Goal: Check status: Check status

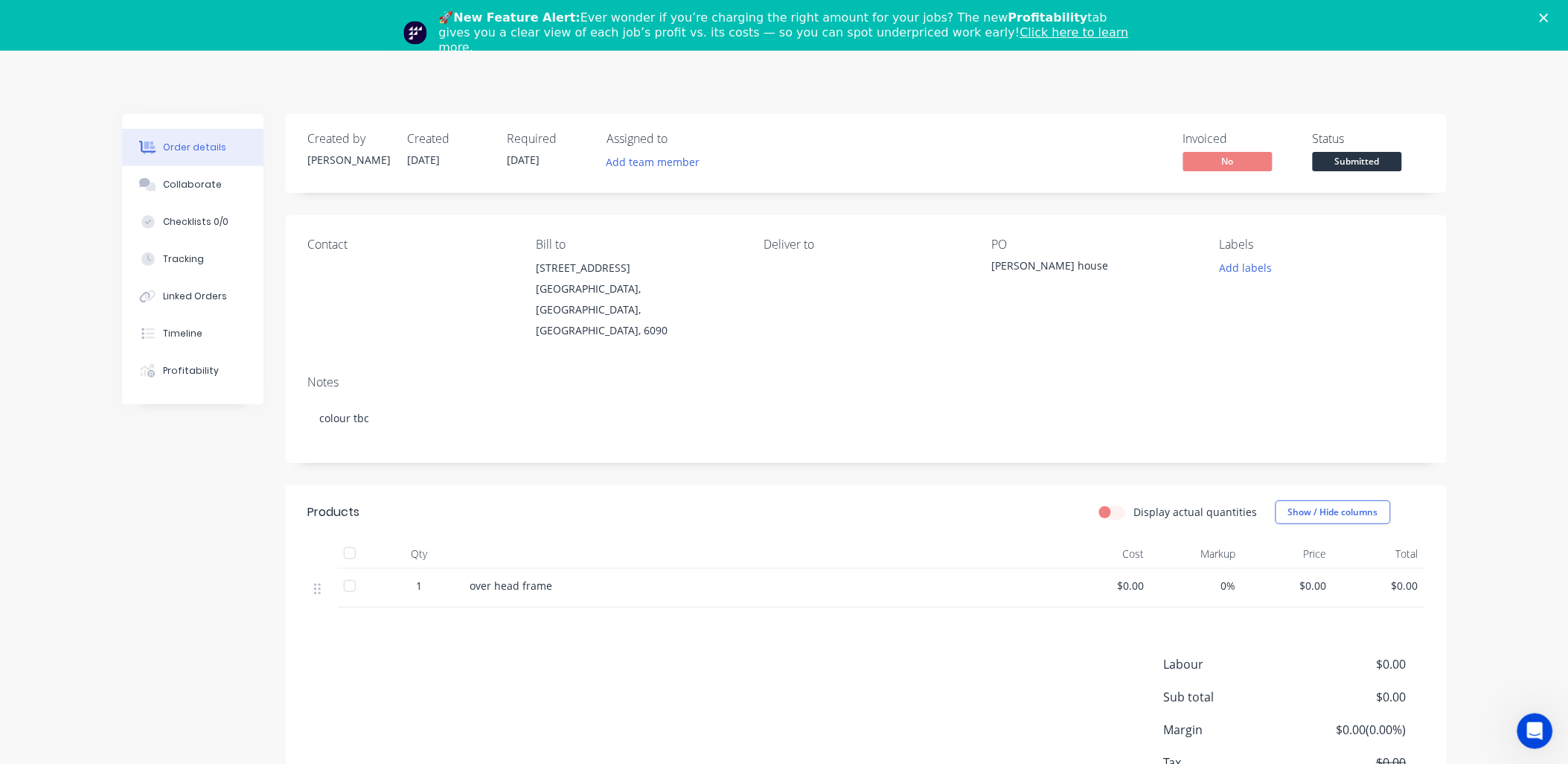
click at [1548, 16] on icon "Close" at bounding box center [1544, 17] width 9 height 9
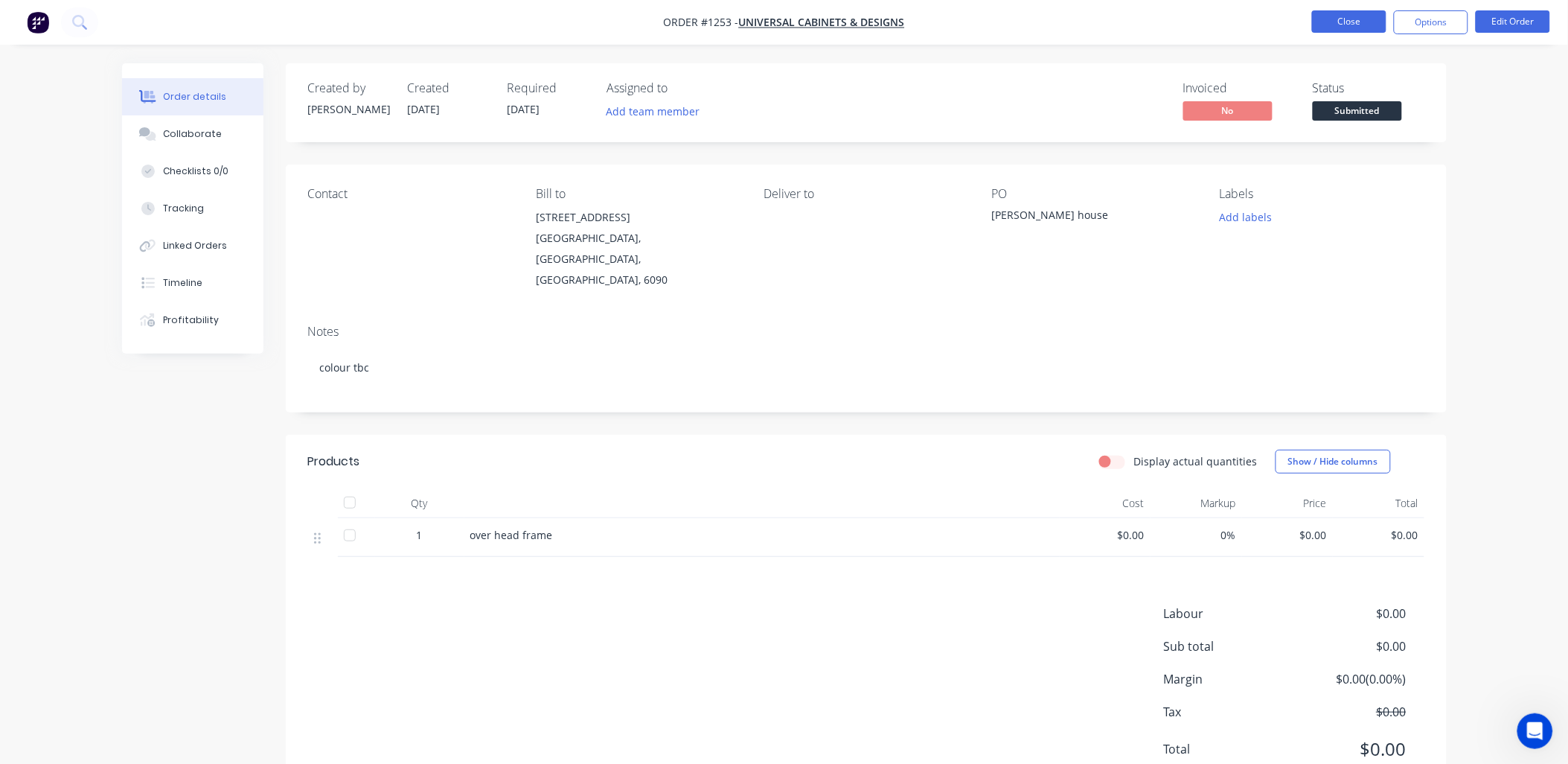
click at [1364, 19] on button "Close" at bounding box center [1349, 21] width 74 height 22
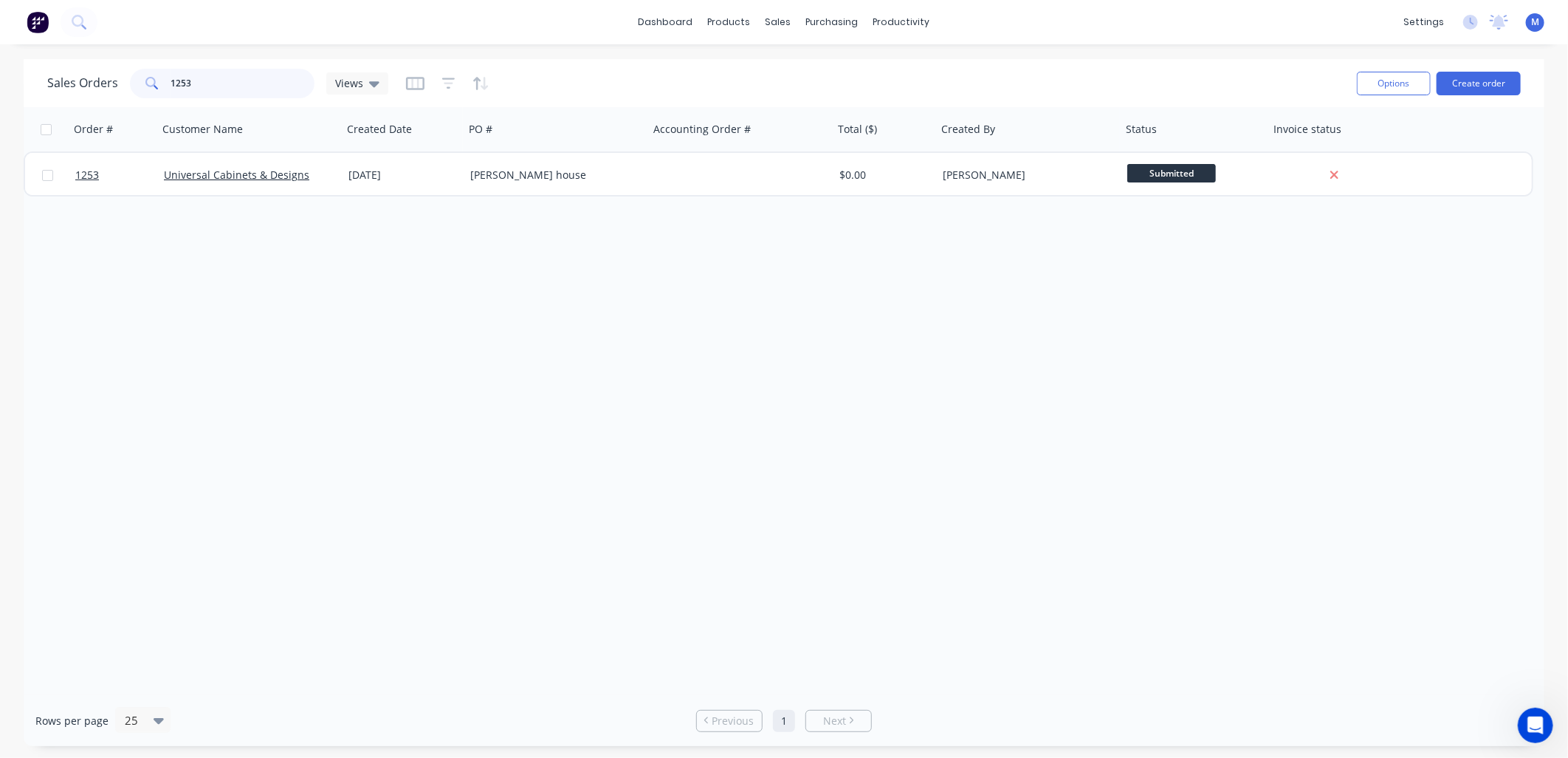
click at [203, 87] on input "1253" at bounding box center [244, 83] width 144 height 29
click at [204, 87] on input "1253" at bounding box center [244, 83] width 144 height 29
type input "1283"
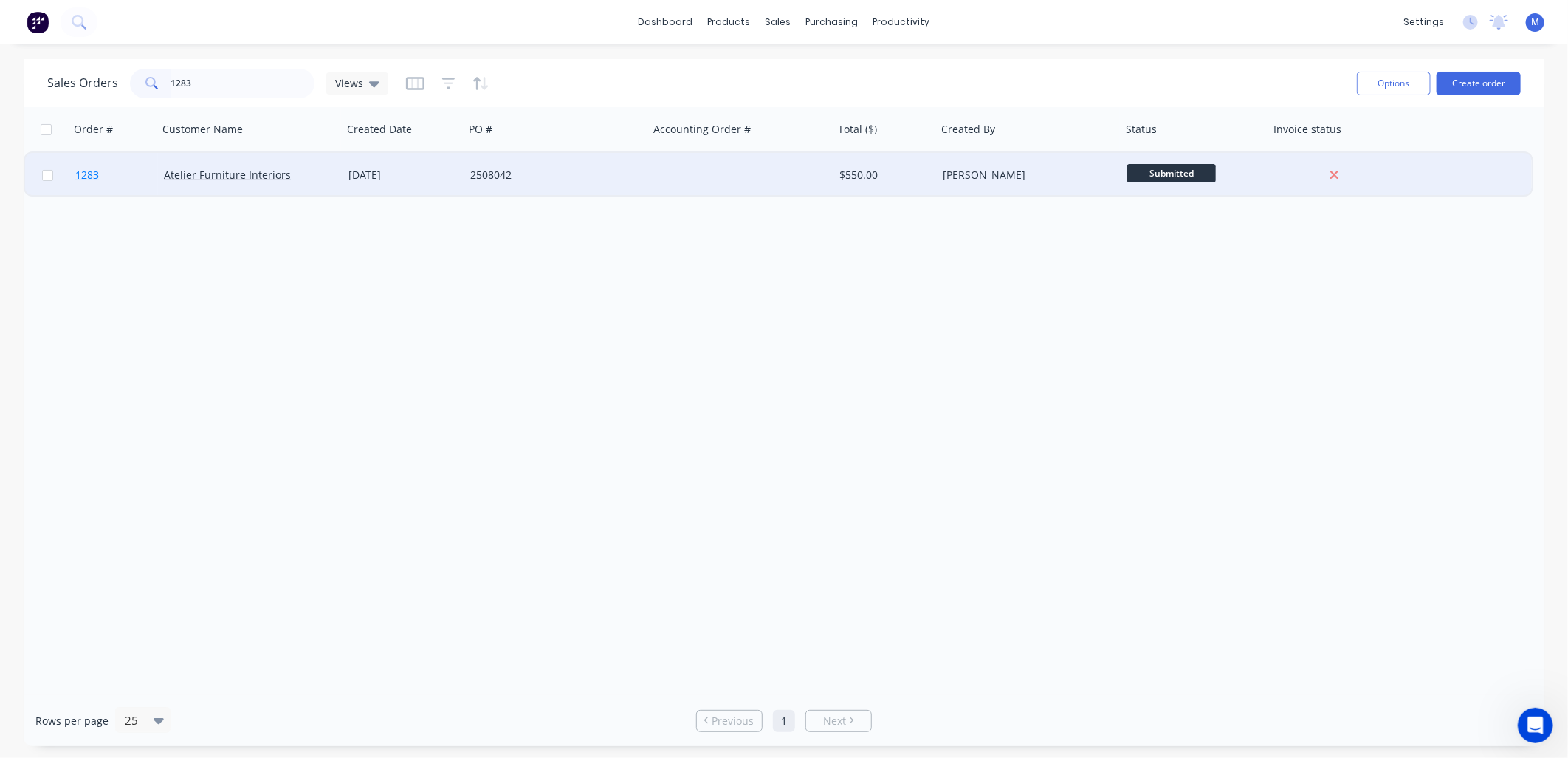
click at [98, 179] on span "1283" at bounding box center [87, 175] width 24 height 15
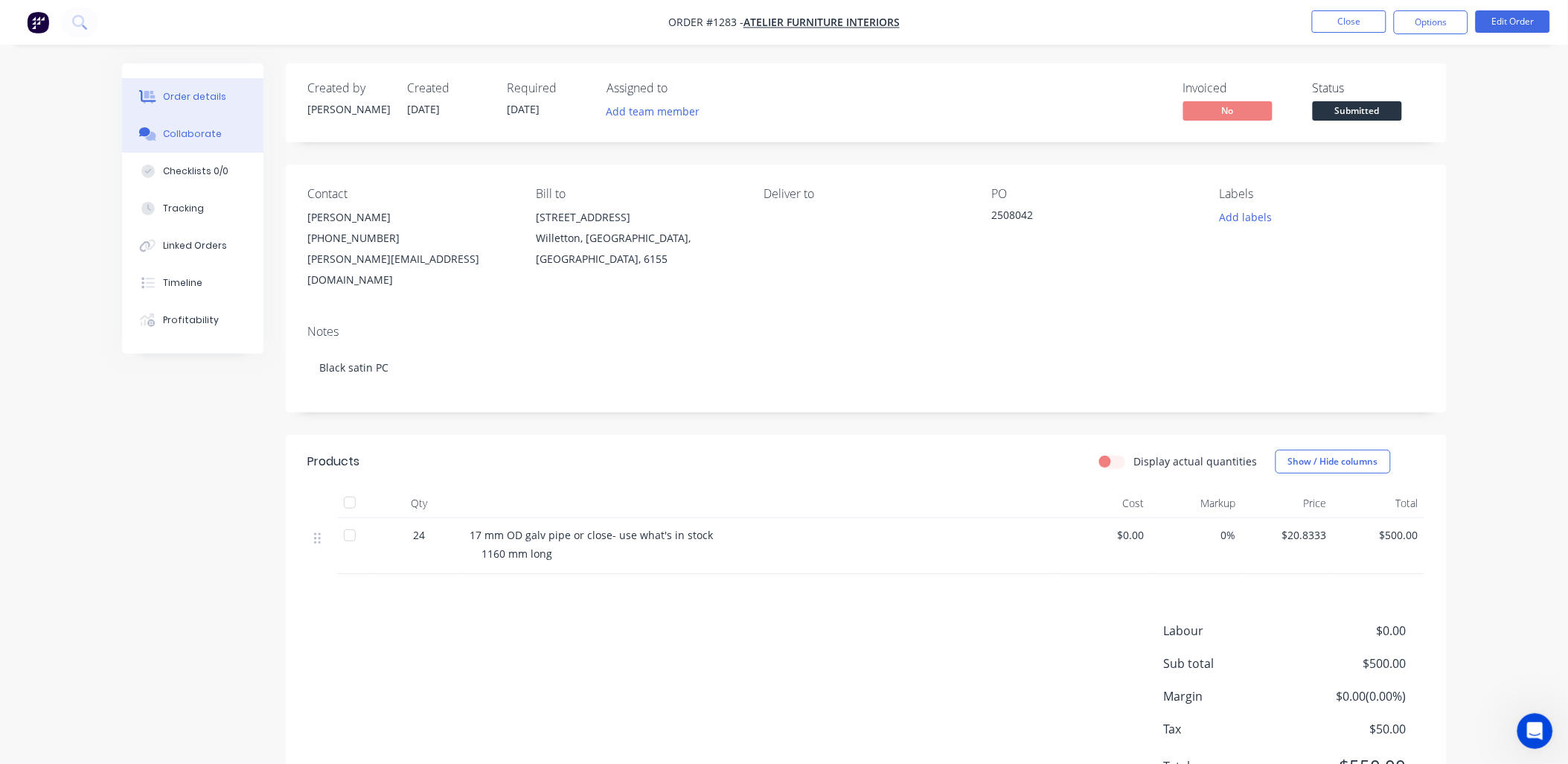
click at [196, 129] on div "Collaborate" at bounding box center [192, 134] width 59 height 13
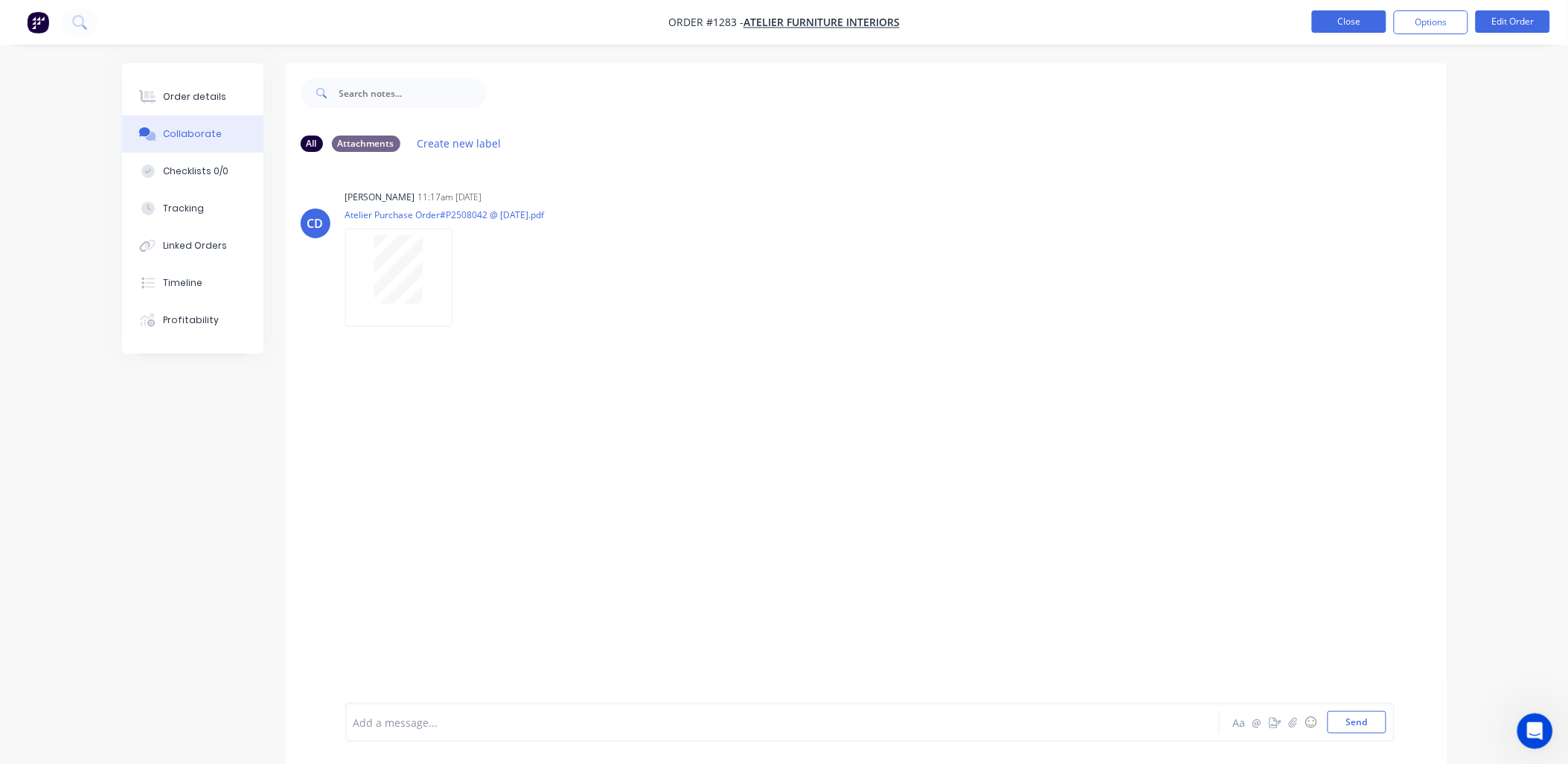
click at [1341, 26] on button "Close" at bounding box center [1349, 21] width 74 height 22
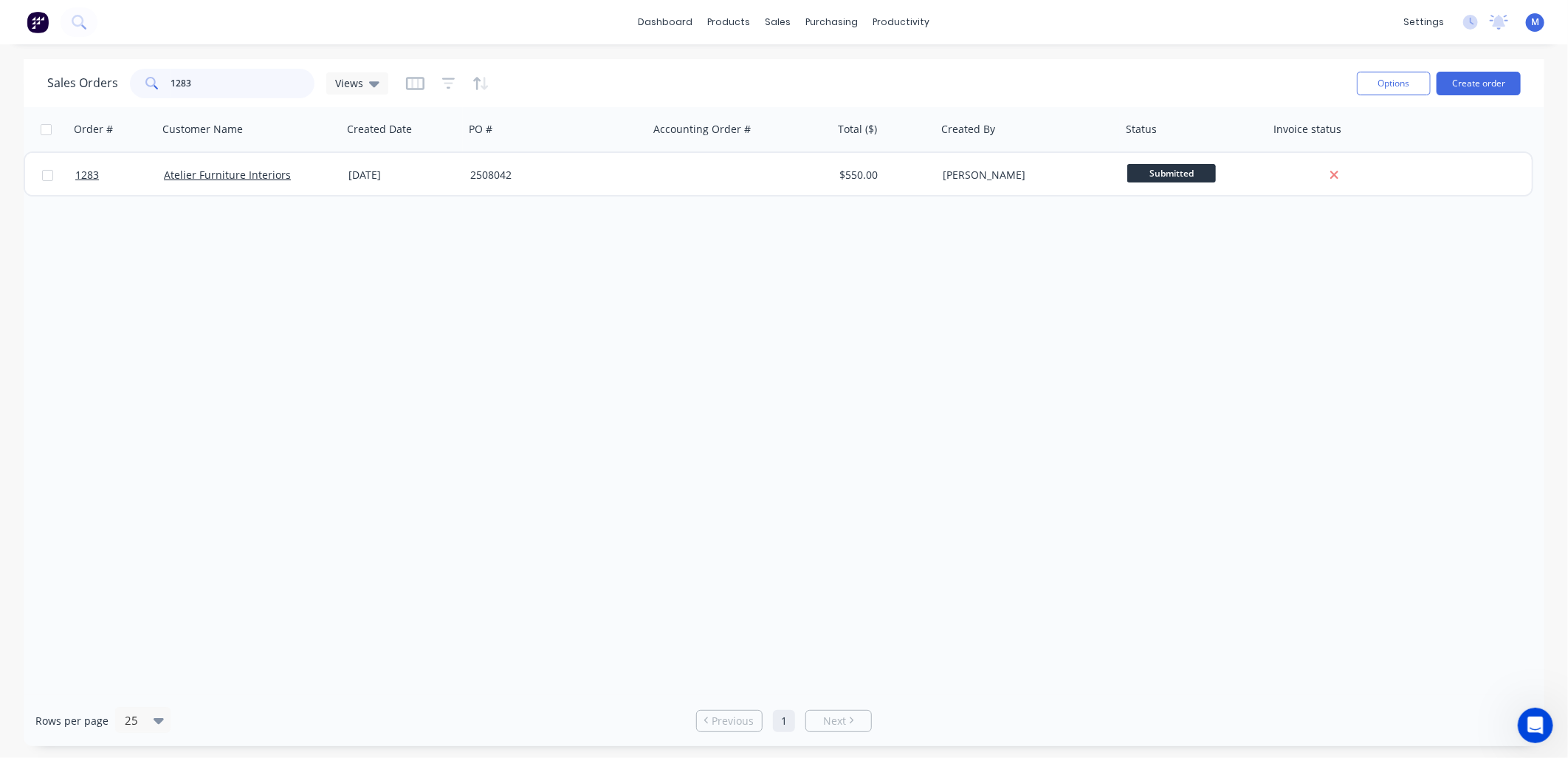
click at [186, 87] on input "1283" at bounding box center [244, 83] width 144 height 29
type input "1282"
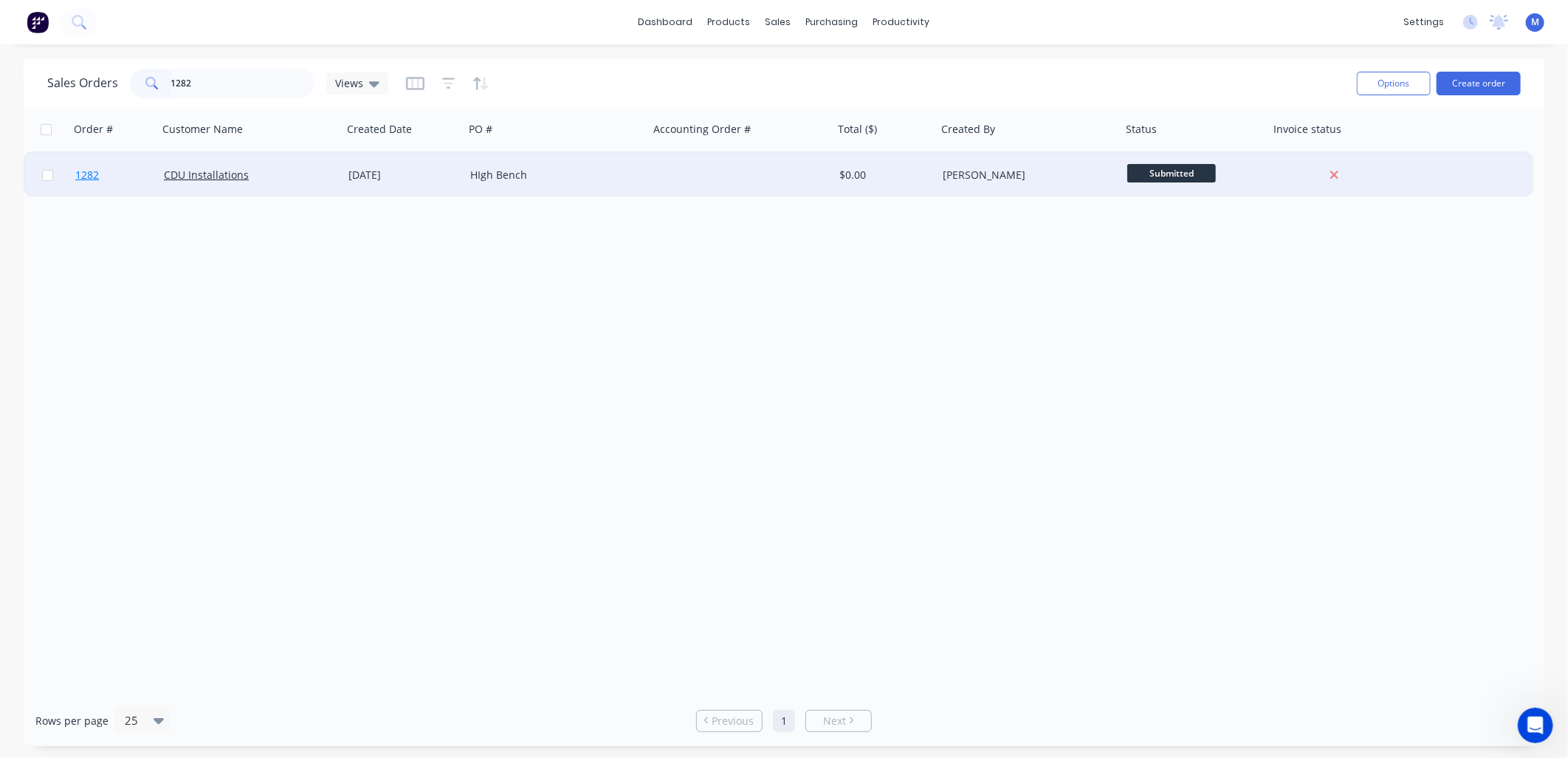
click at [83, 179] on span "1282" at bounding box center [87, 175] width 24 height 15
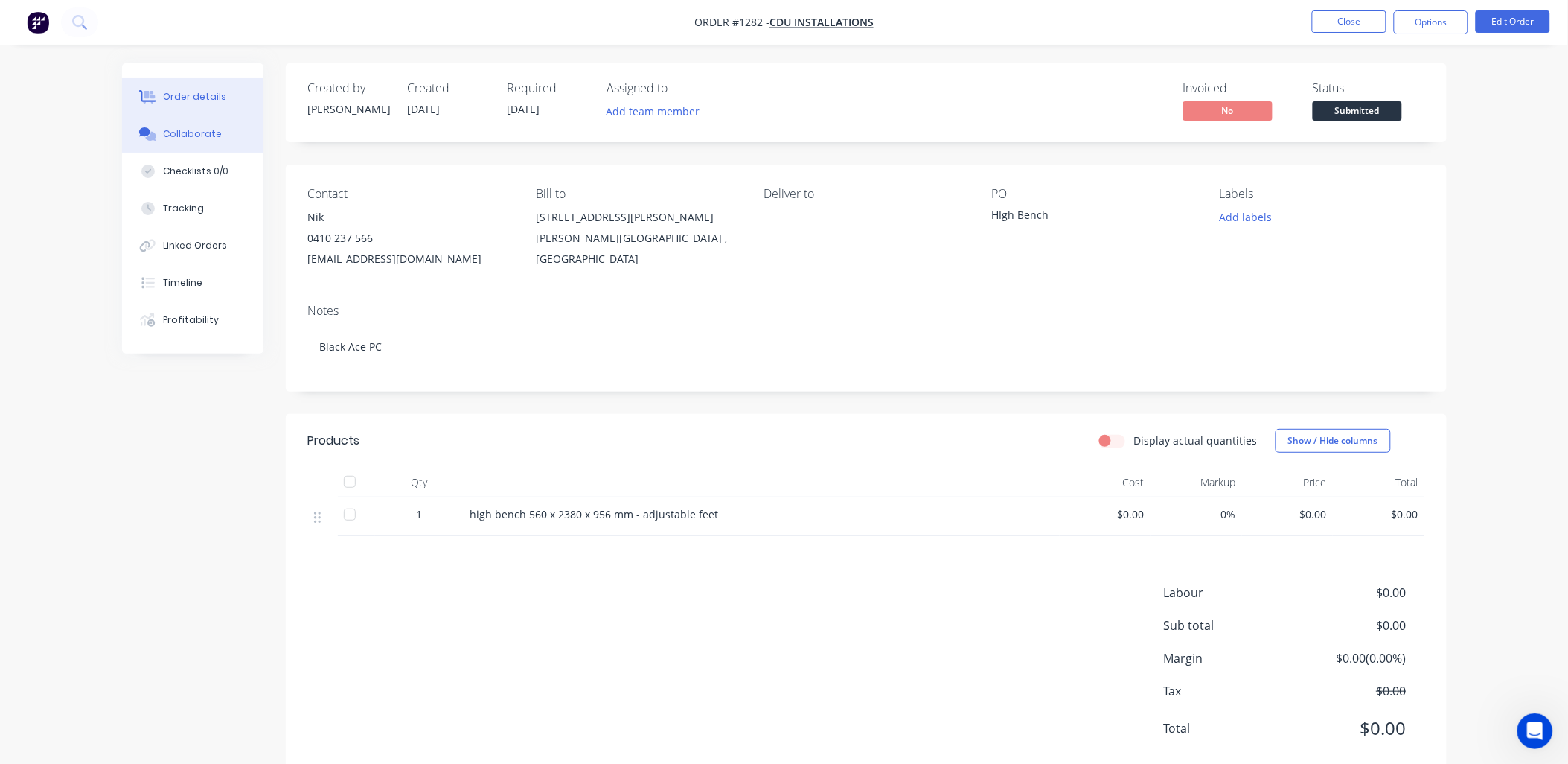
click at [199, 133] on div "Collaborate" at bounding box center [192, 134] width 59 height 13
